Goal: Browse casually

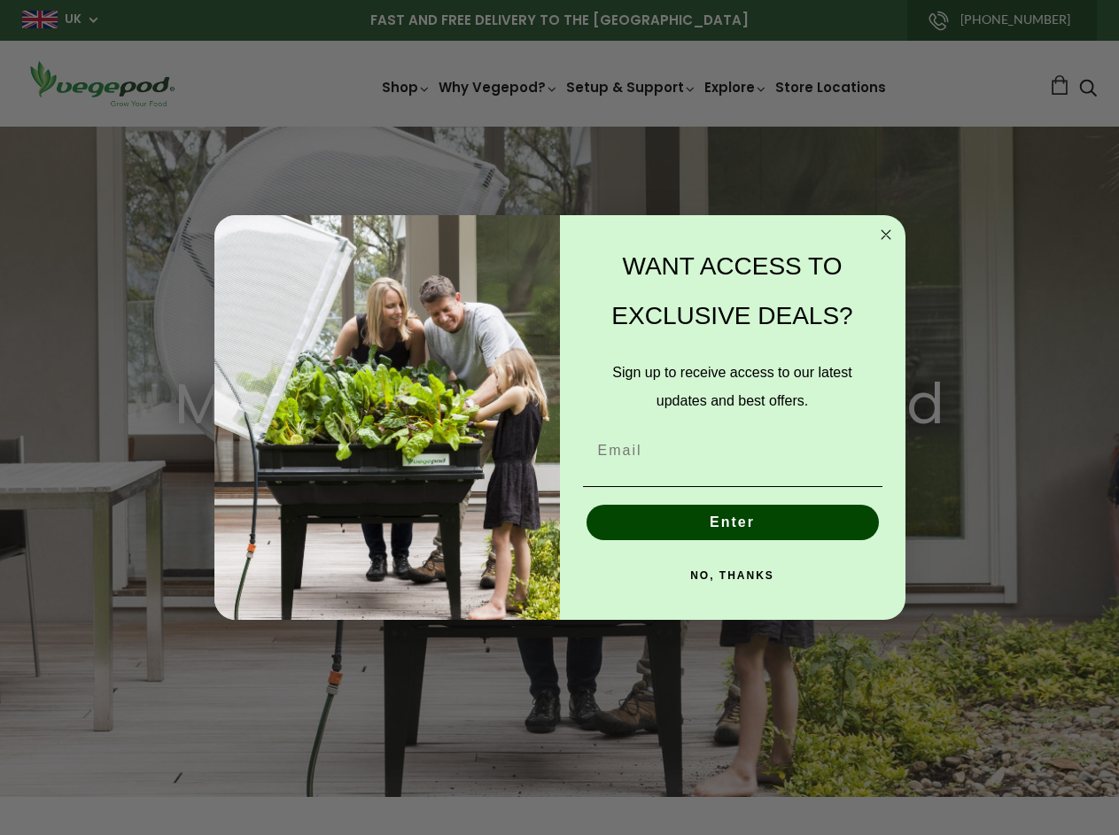
scroll to position [0, 3976]
click at [559, 417] on img "POPUP Form" at bounding box center [386, 417] width 345 height 405
click at [886, 235] on icon "Close dialog" at bounding box center [885, 234] width 9 height 9
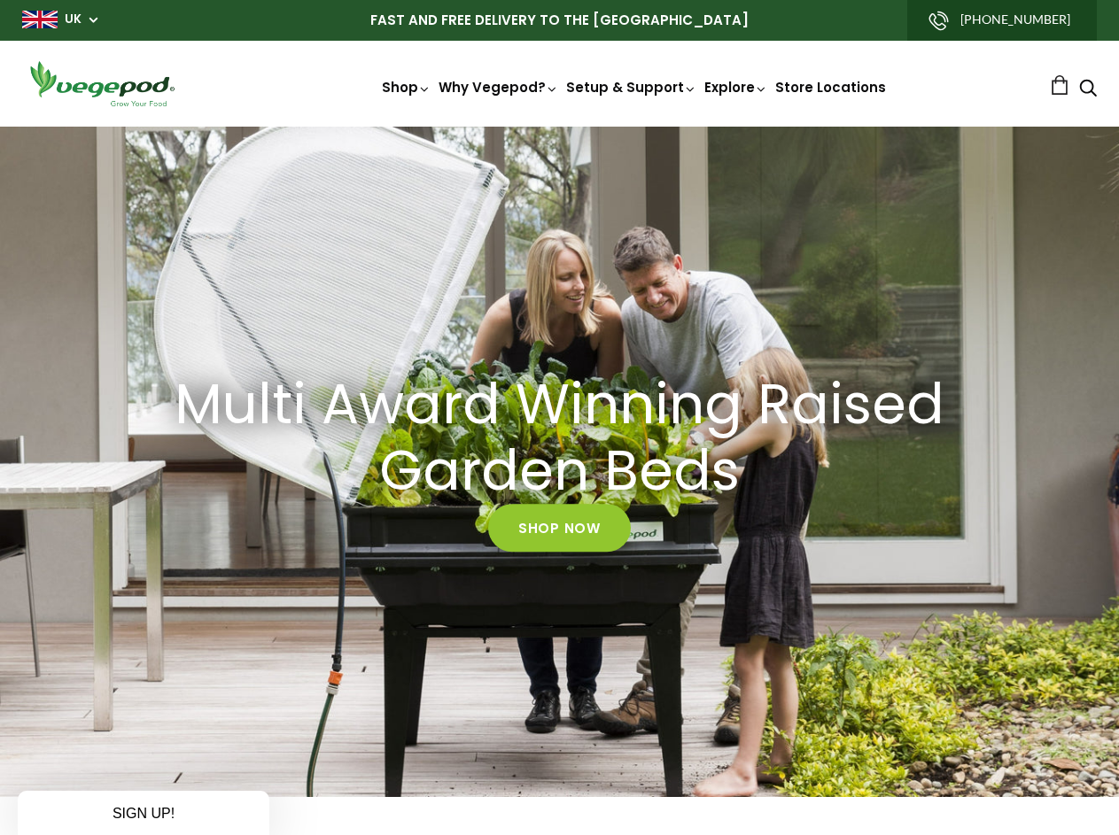
click at [733, 546] on button "Enter" at bounding box center [732, 563] width 292 height 35
click at [733, 576] on button "Enter" at bounding box center [732, 563] width 292 height 35
